Goal: Task Accomplishment & Management: Manage account settings

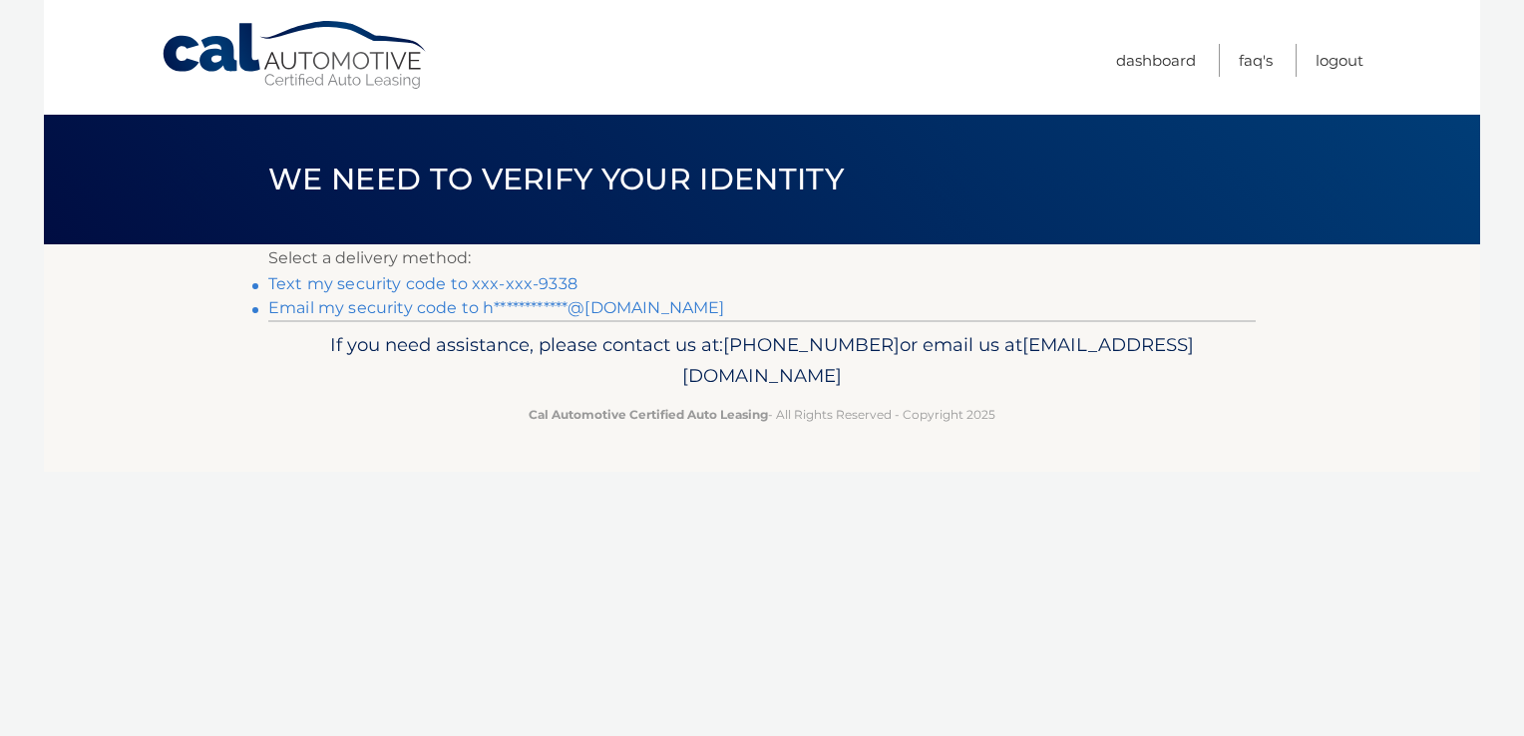
click at [525, 281] on link "Text my security code to xxx-xxx-9338" at bounding box center [422, 283] width 309 height 19
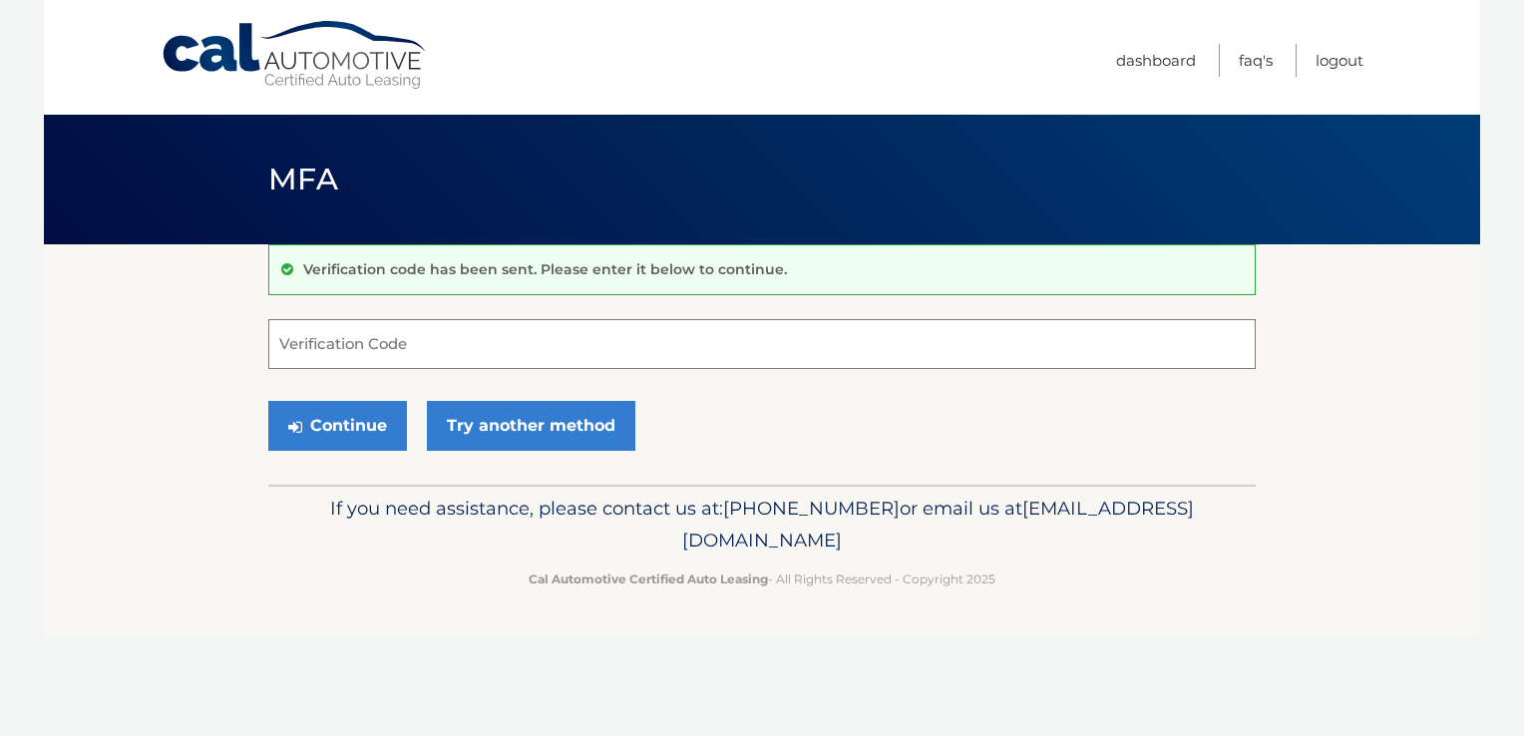
click at [447, 338] on input "Verification Code" at bounding box center [761, 344] width 987 height 50
type input "376358"
click at [339, 434] on button "Continue" at bounding box center [337, 426] width 139 height 50
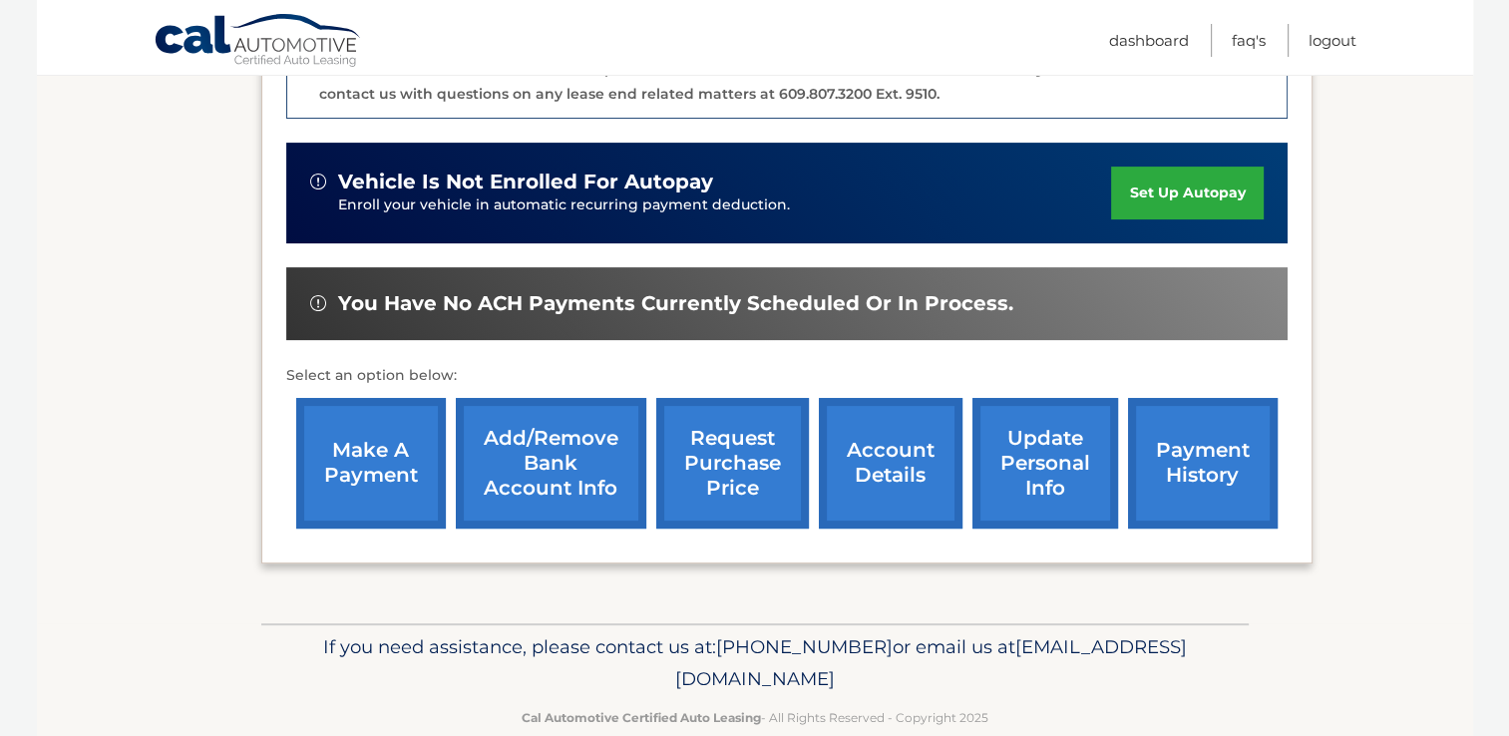
scroll to position [558, 0]
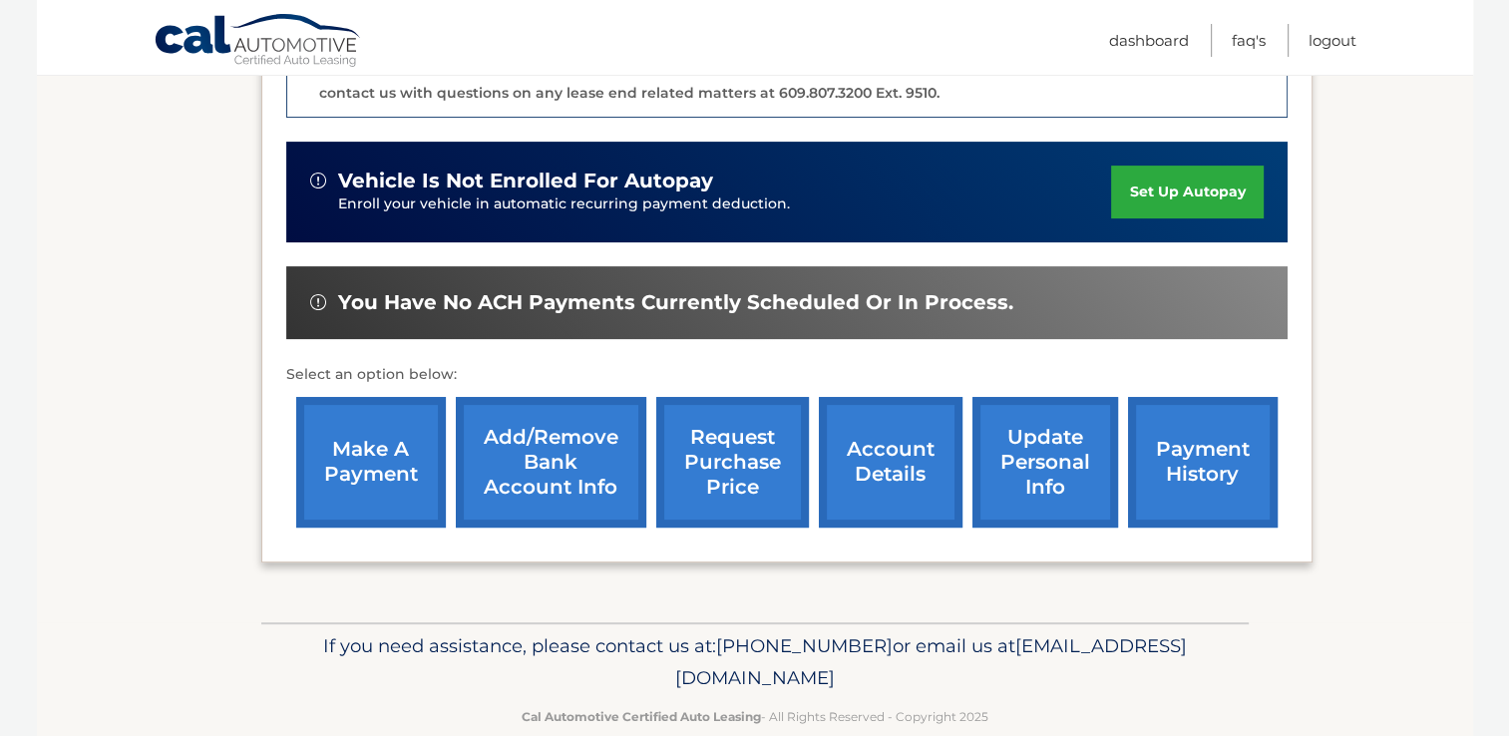
click at [905, 473] on link "account details" at bounding box center [891, 462] width 144 height 131
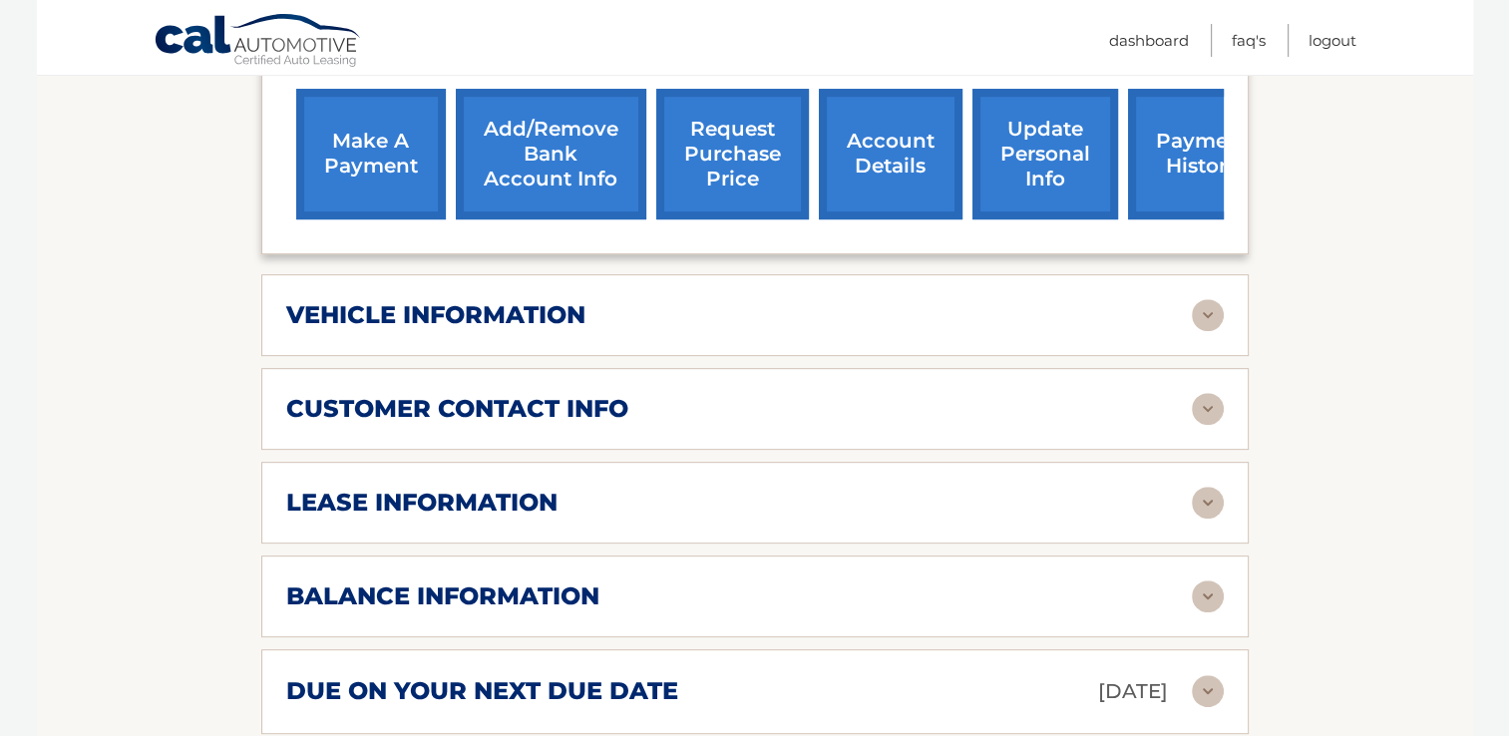
scroll to position [798, 0]
click at [1093, 605] on div "lease account #44455536907 vehicle 2022 Jeep Compass name [PERSON_NAME] vin [US…" at bounding box center [754, 234] width 987 height 1187
click at [1198, 580] on img at bounding box center [1208, 596] width 32 height 32
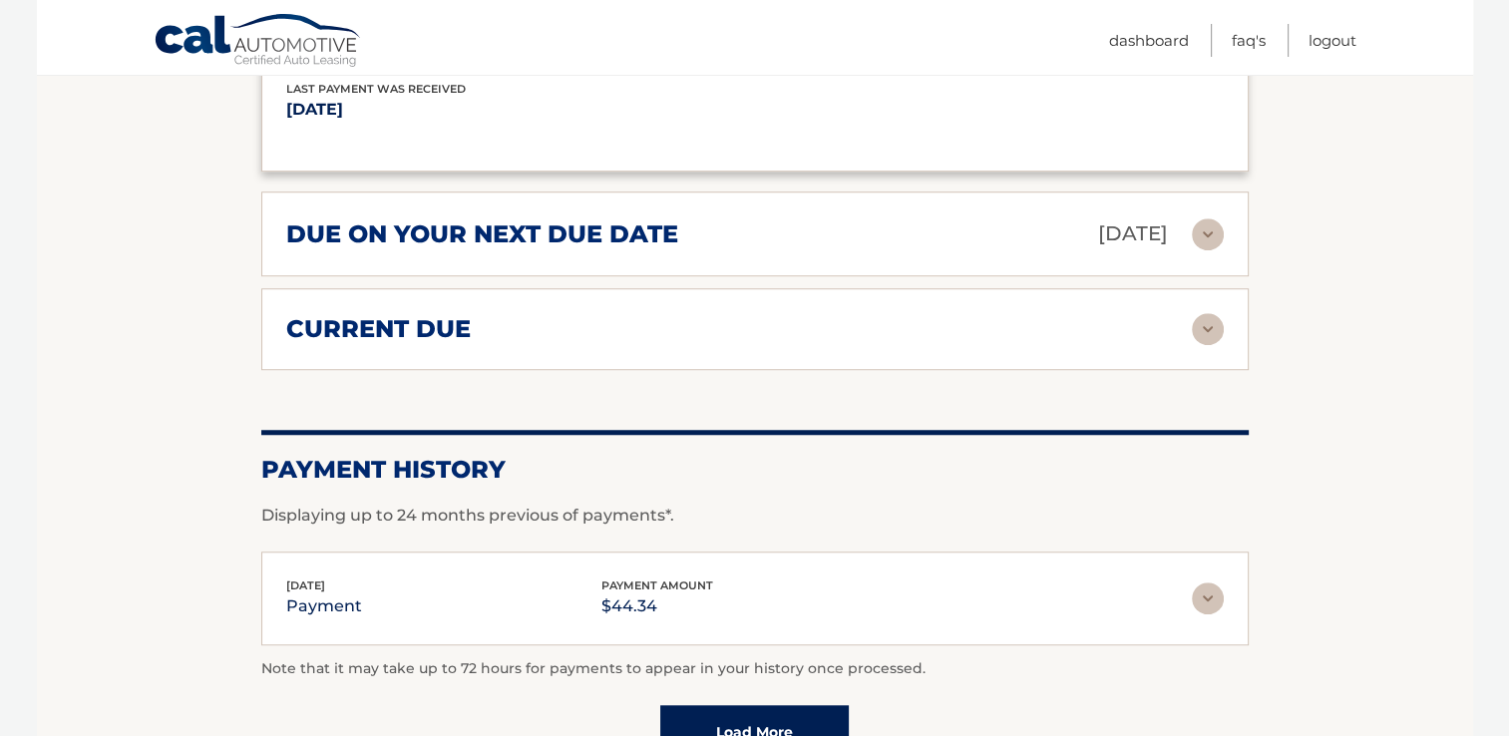
scroll to position [1500, 0]
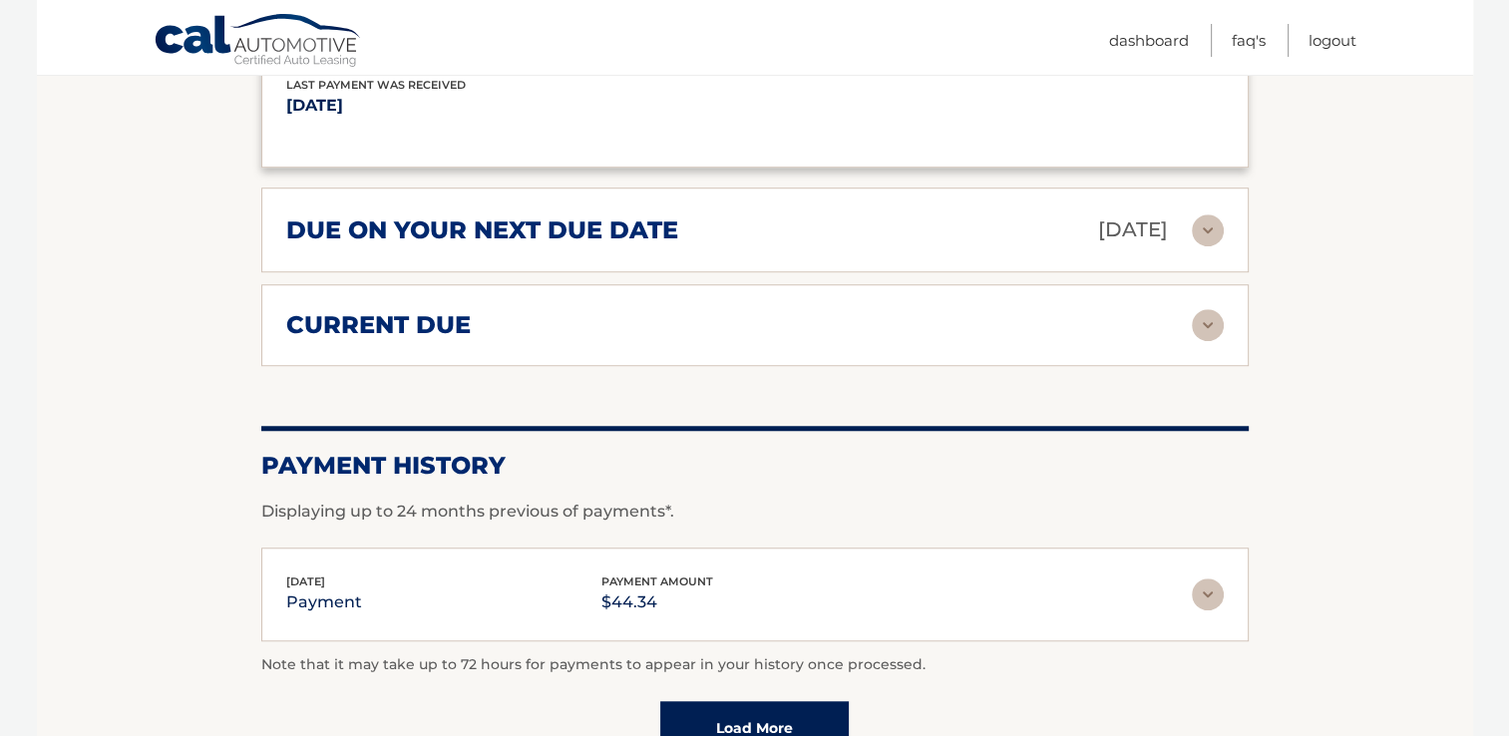
click at [1198, 578] on img at bounding box center [1208, 594] width 32 height 32
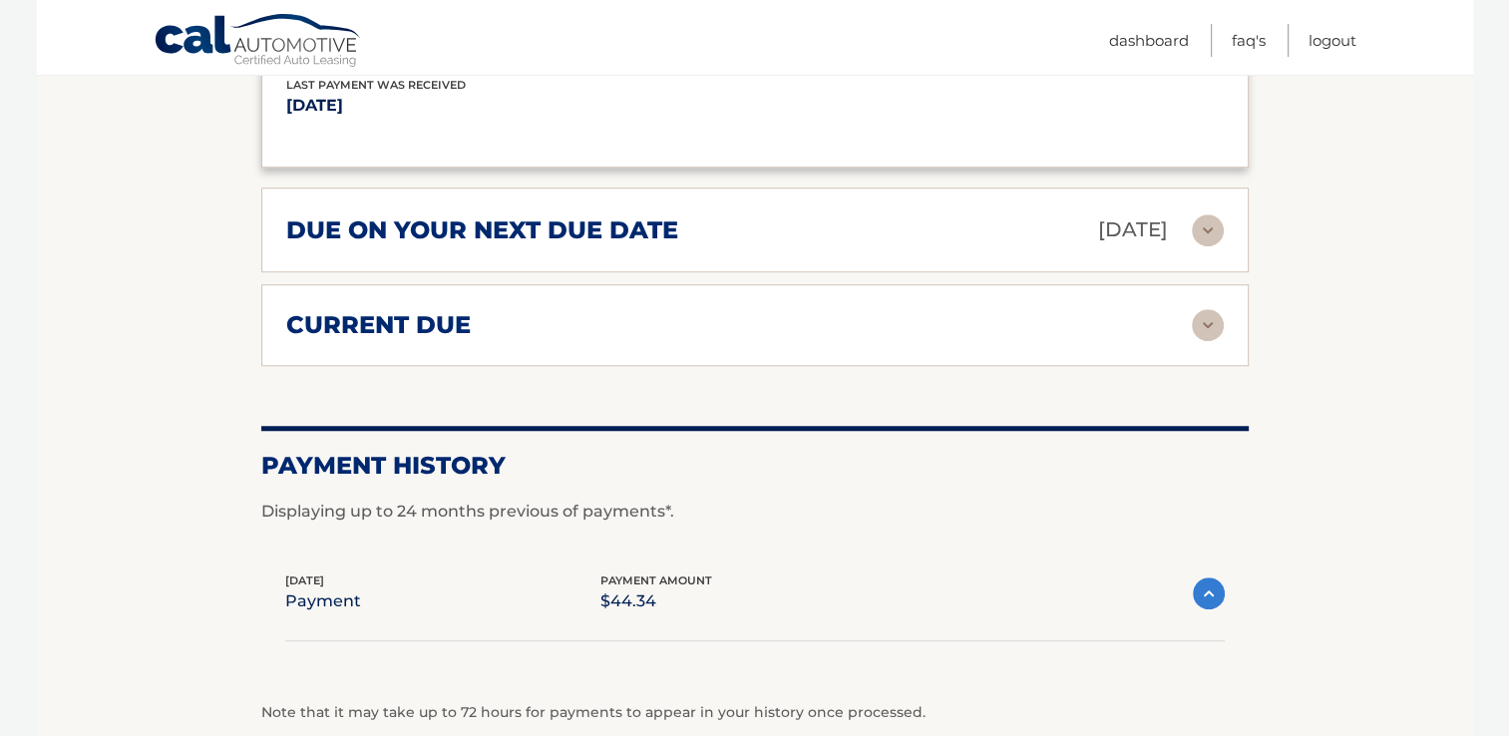
click at [1198, 577] on img at bounding box center [1209, 593] width 32 height 32
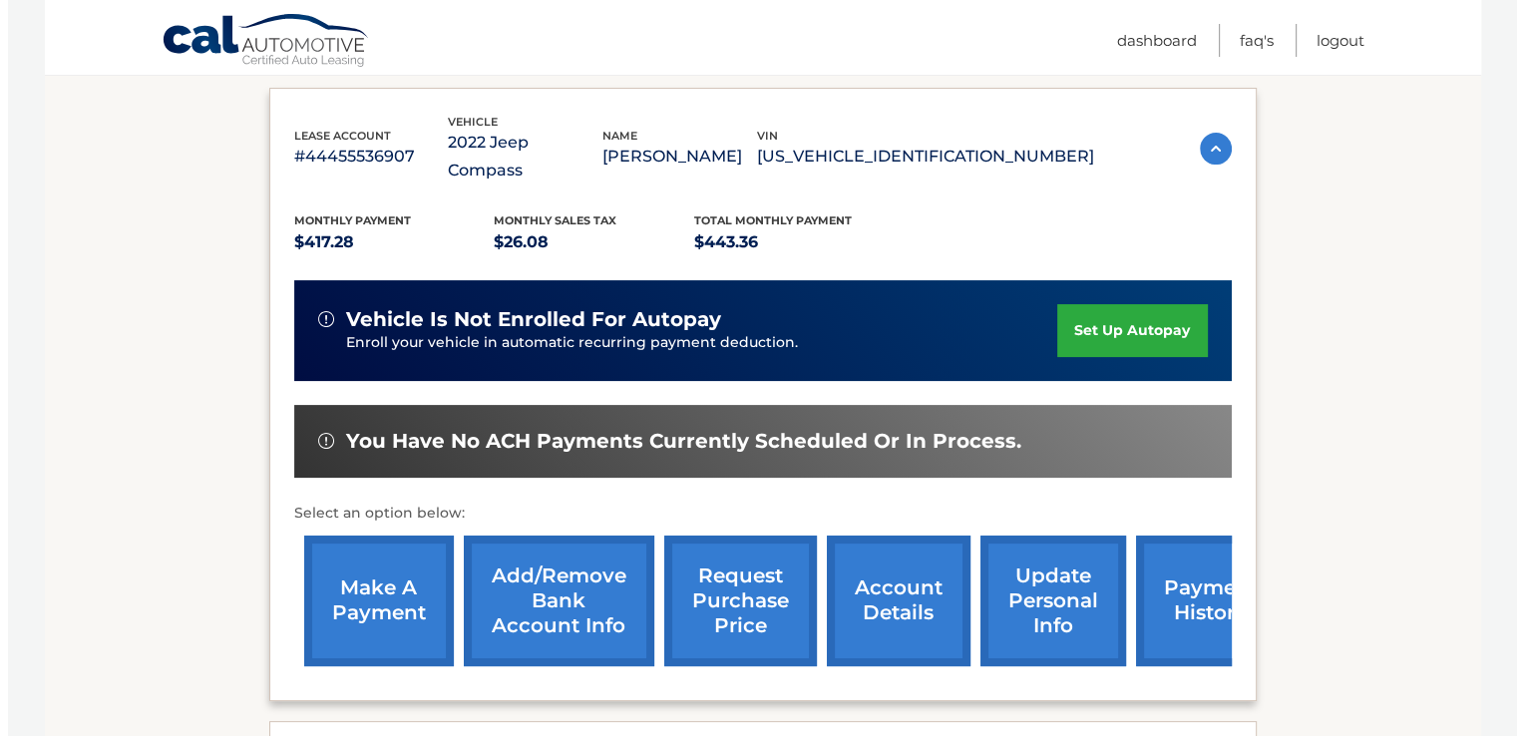
scroll to position [353, 0]
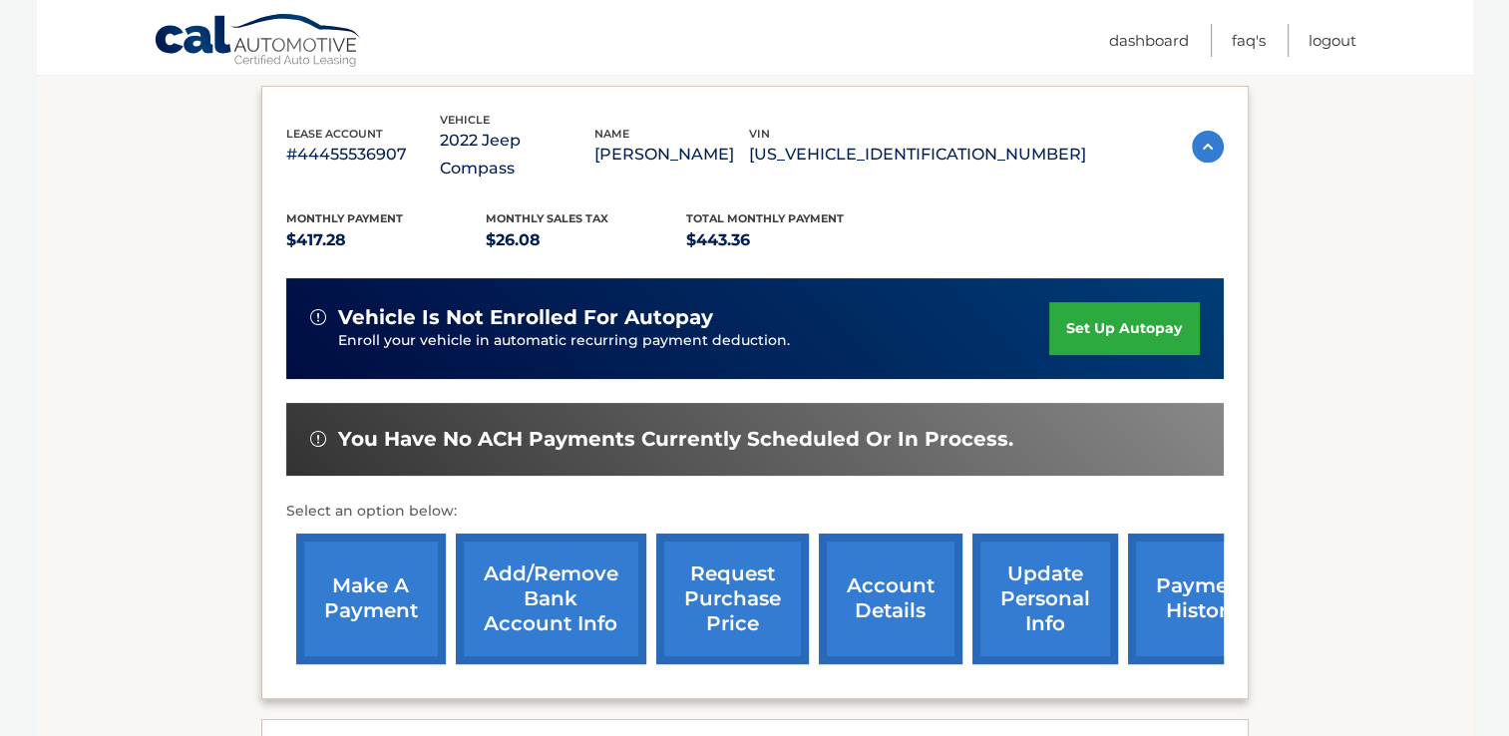
click at [735, 556] on link "request purchase price" at bounding box center [732, 598] width 153 height 131
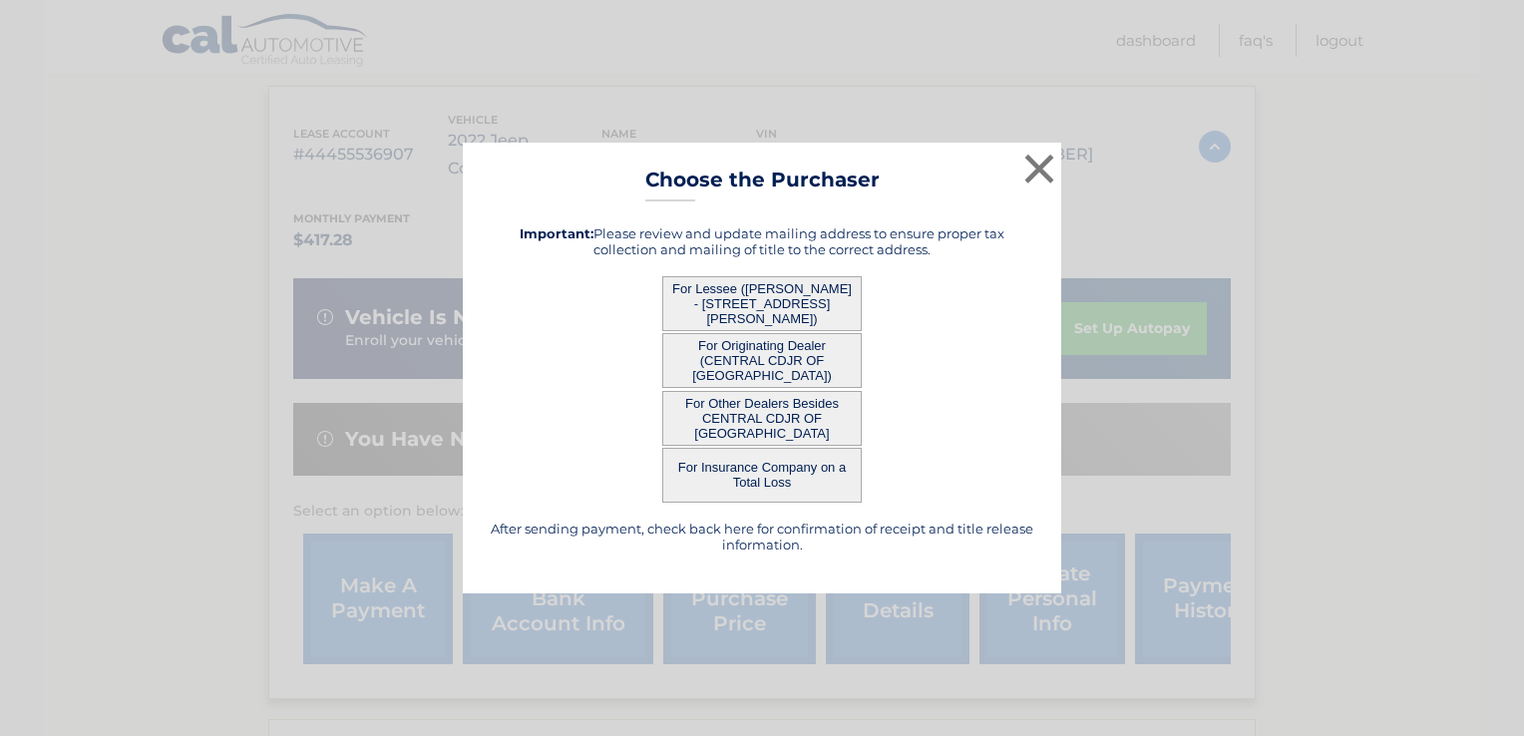
click at [784, 302] on button "For Lessee ([PERSON_NAME] - [STREET_ADDRESS][PERSON_NAME])" at bounding box center [761, 303] width 199 height 55
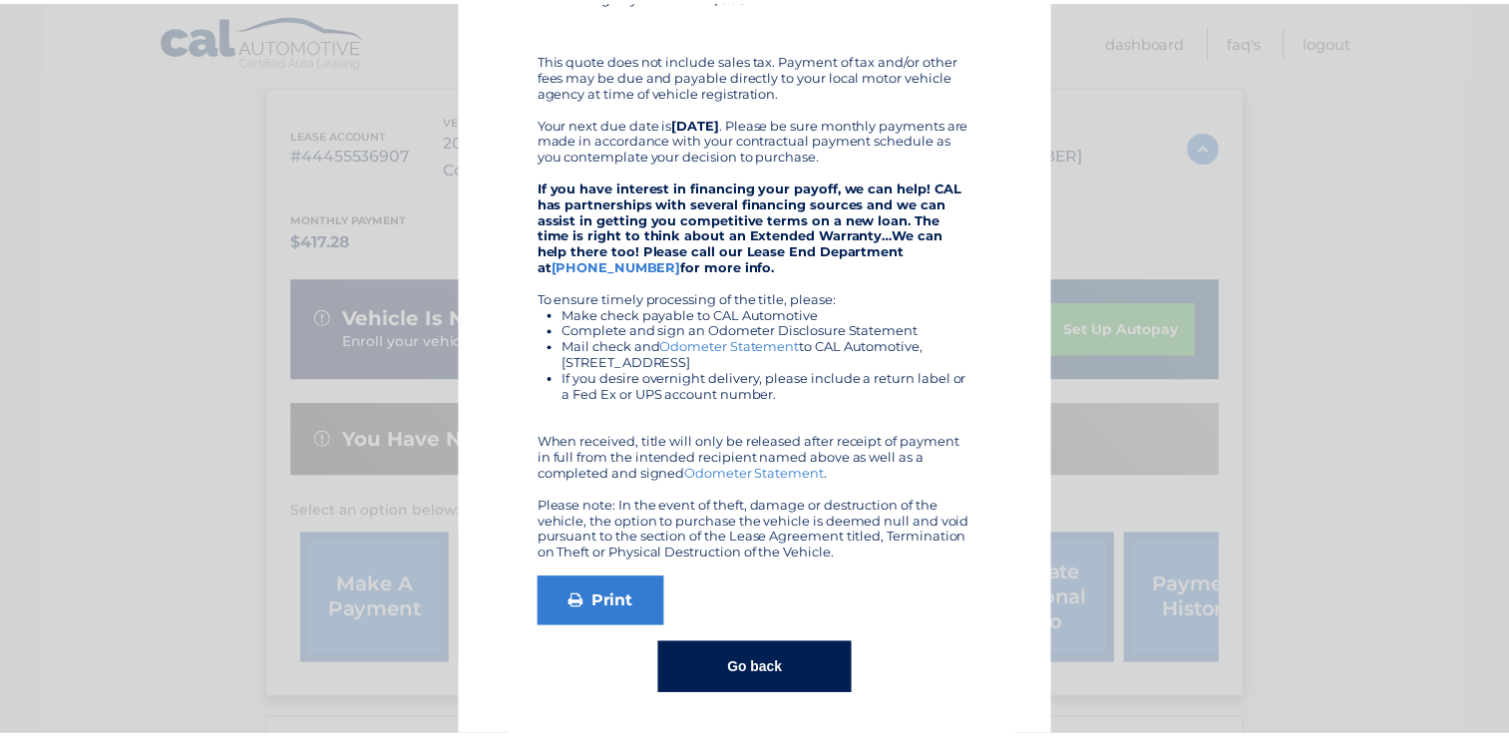
scroll to position [0, 0]
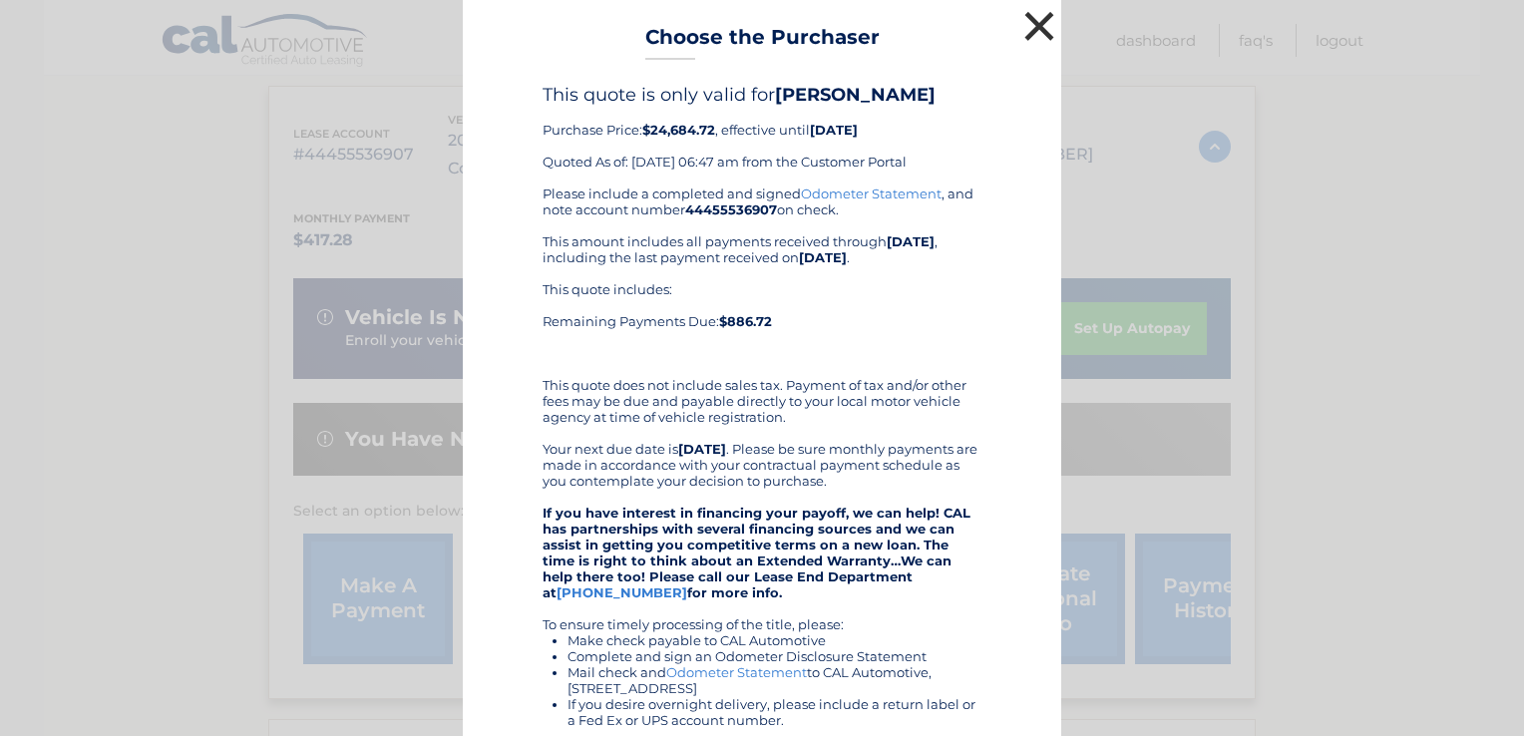
click at [1021, 25] on button "×" at bounding box center [1039, 26] width 40 height 40
